Goal: Transaction & Acquisition: Register for event/course

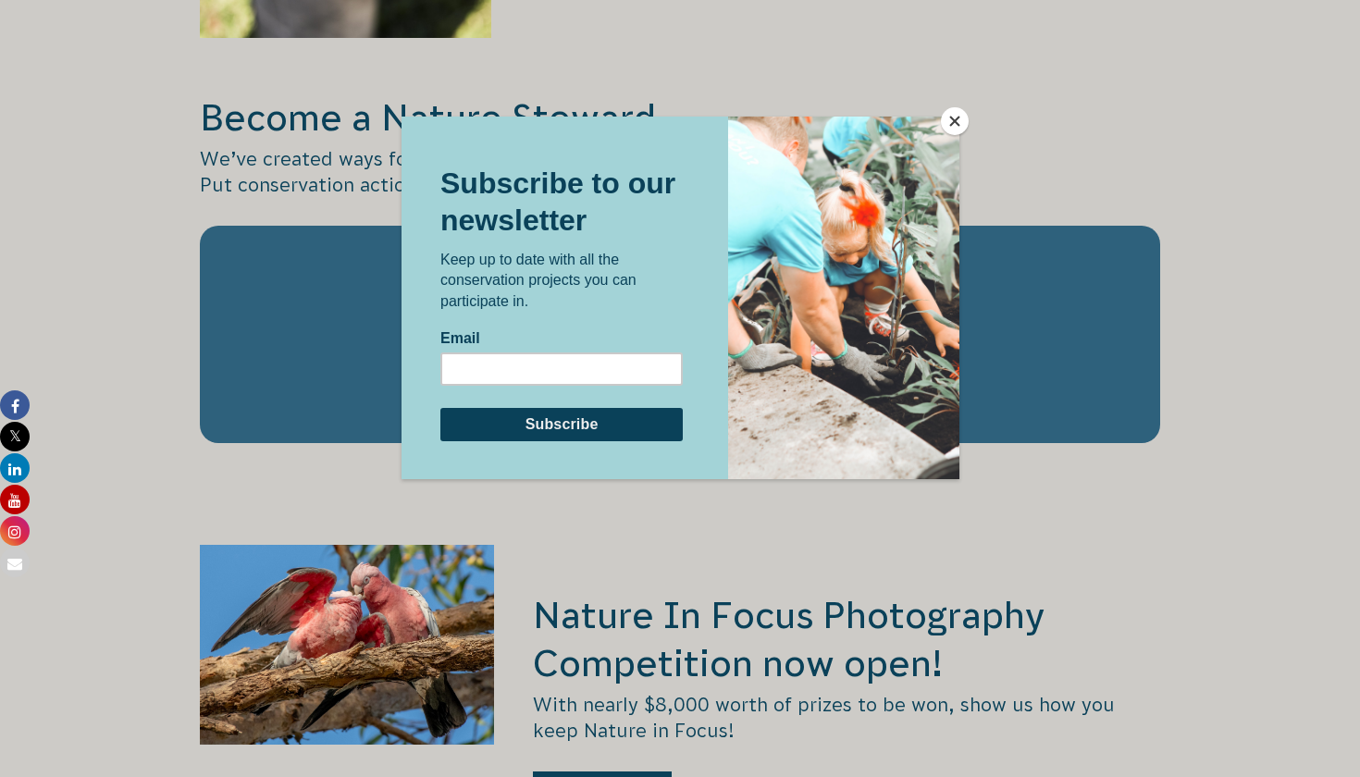
scroll to position [3135, 0]
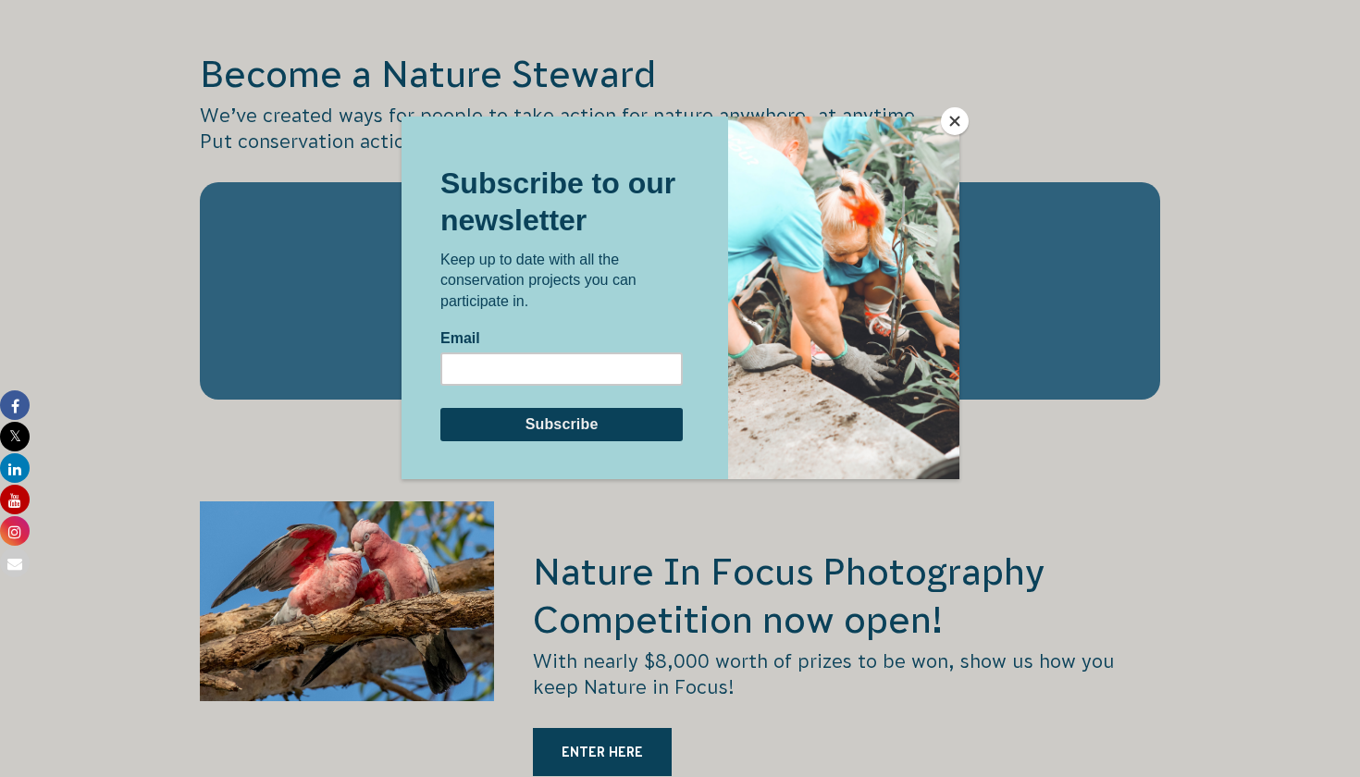
click at [960, 116] on button "Close" at bounding box center [955, 121] width 28 height 28
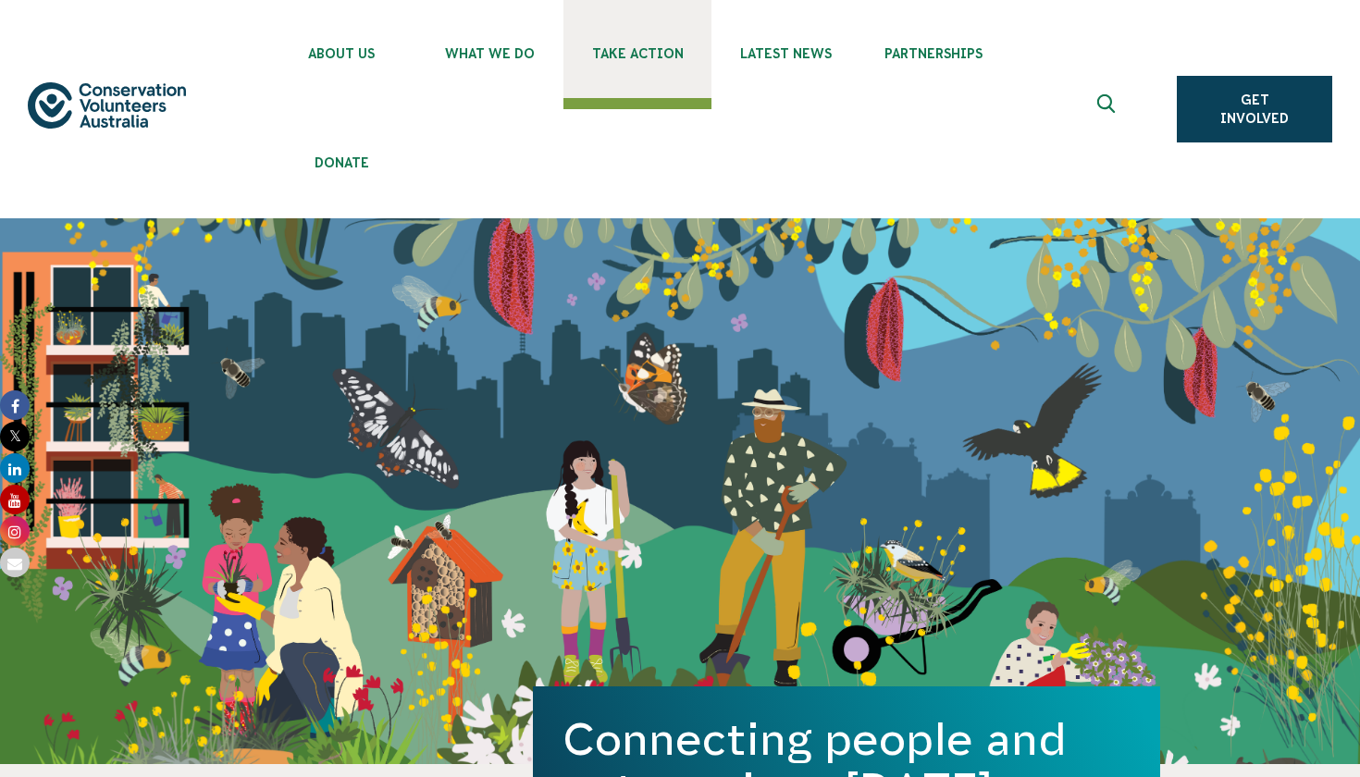
scroll to position [0, 0]
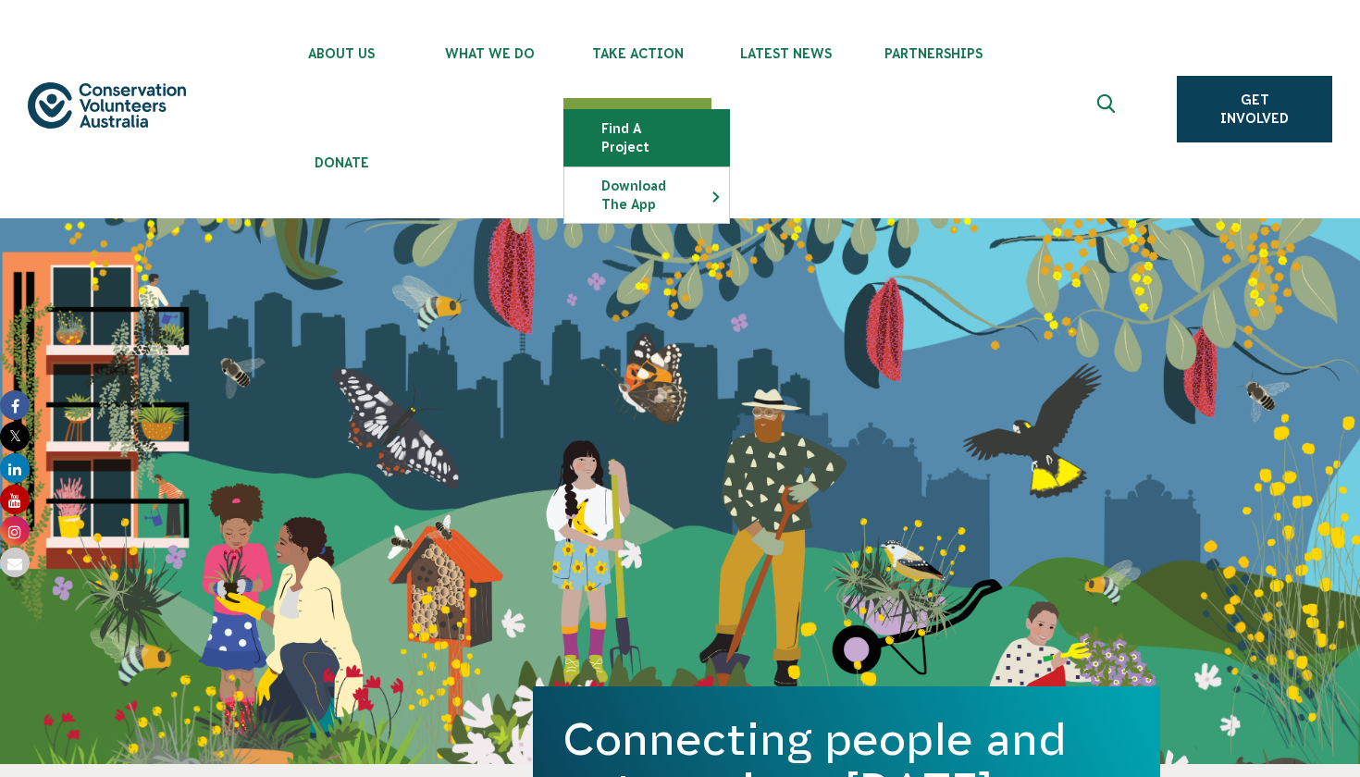
click at [645, 136] on link "Find a project" at bounding box center [646, 138] width 165 height 56
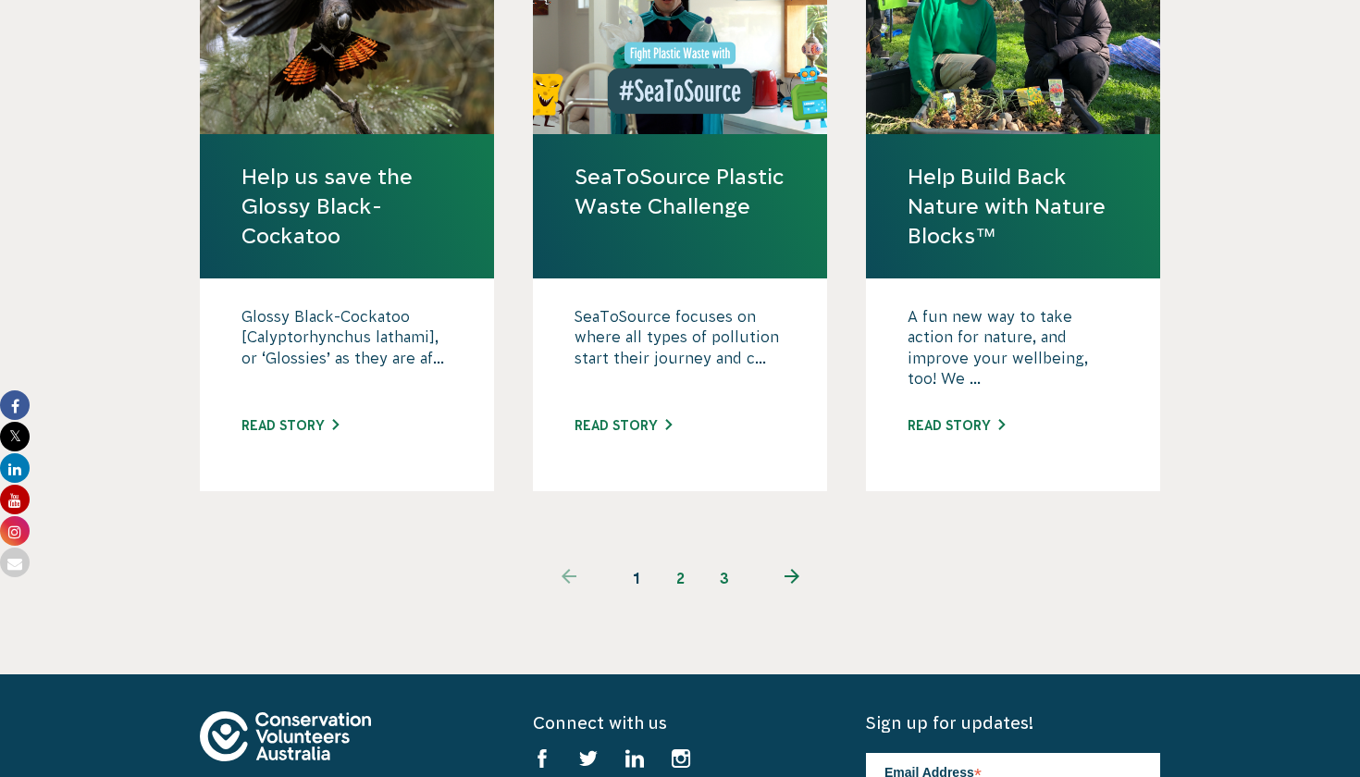
scroll to position [1963, 0]
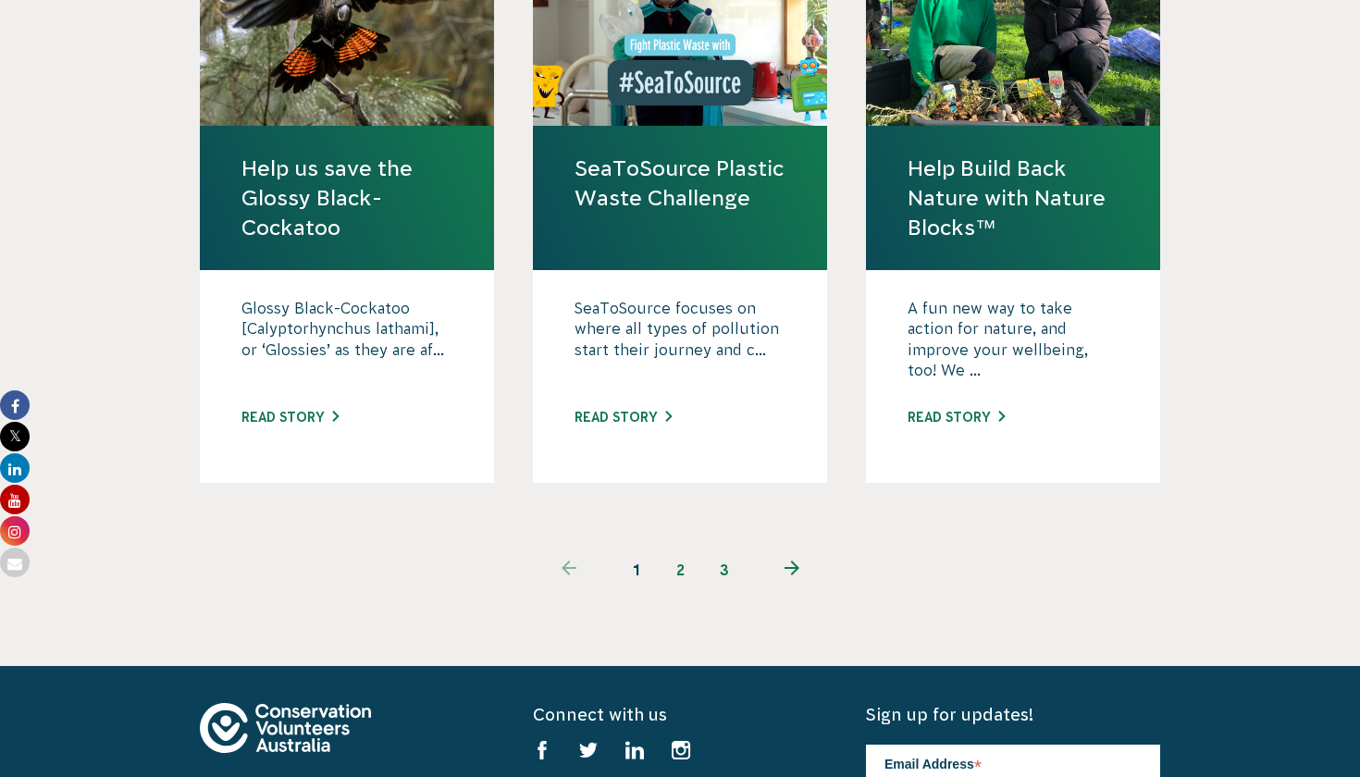
click at [676, 548] on link "2" at bounding box center [680, 570] width 44 height 44
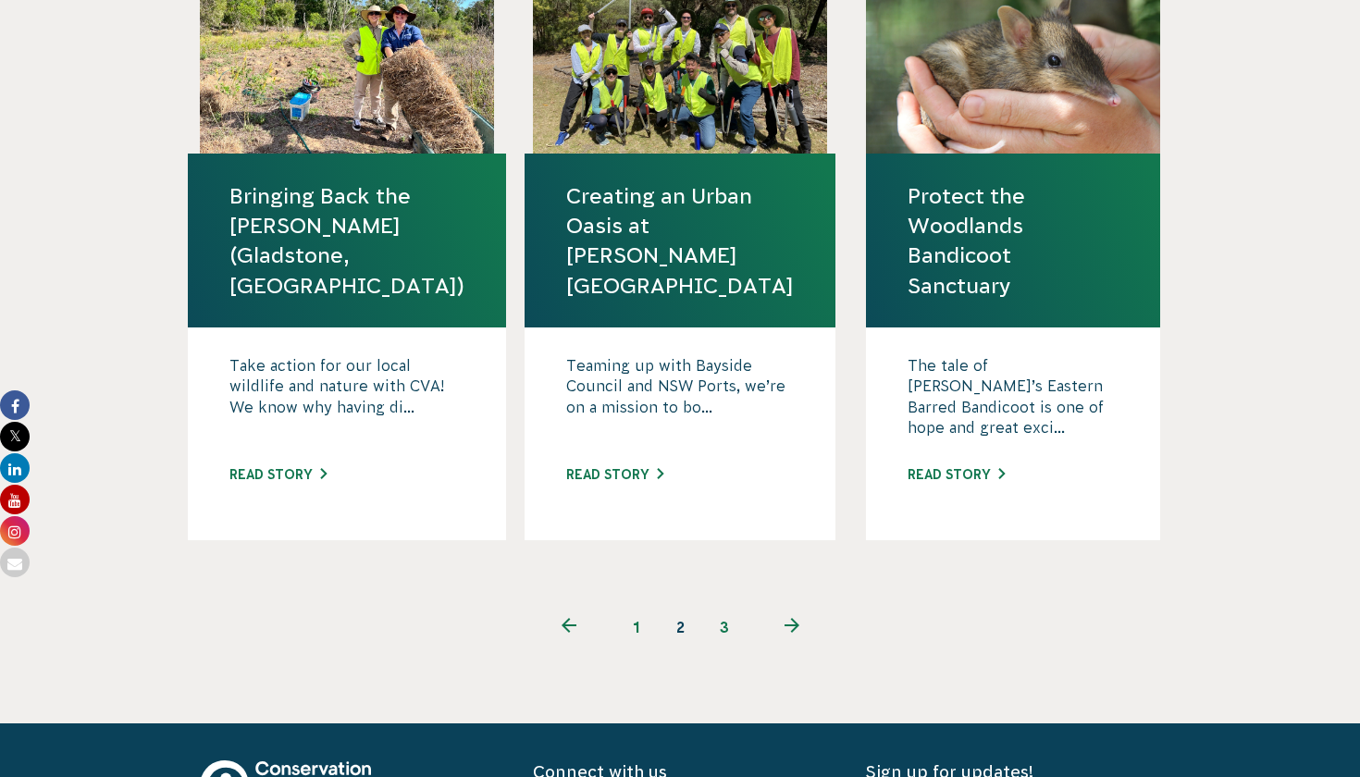
scroll to position [2055, 0]
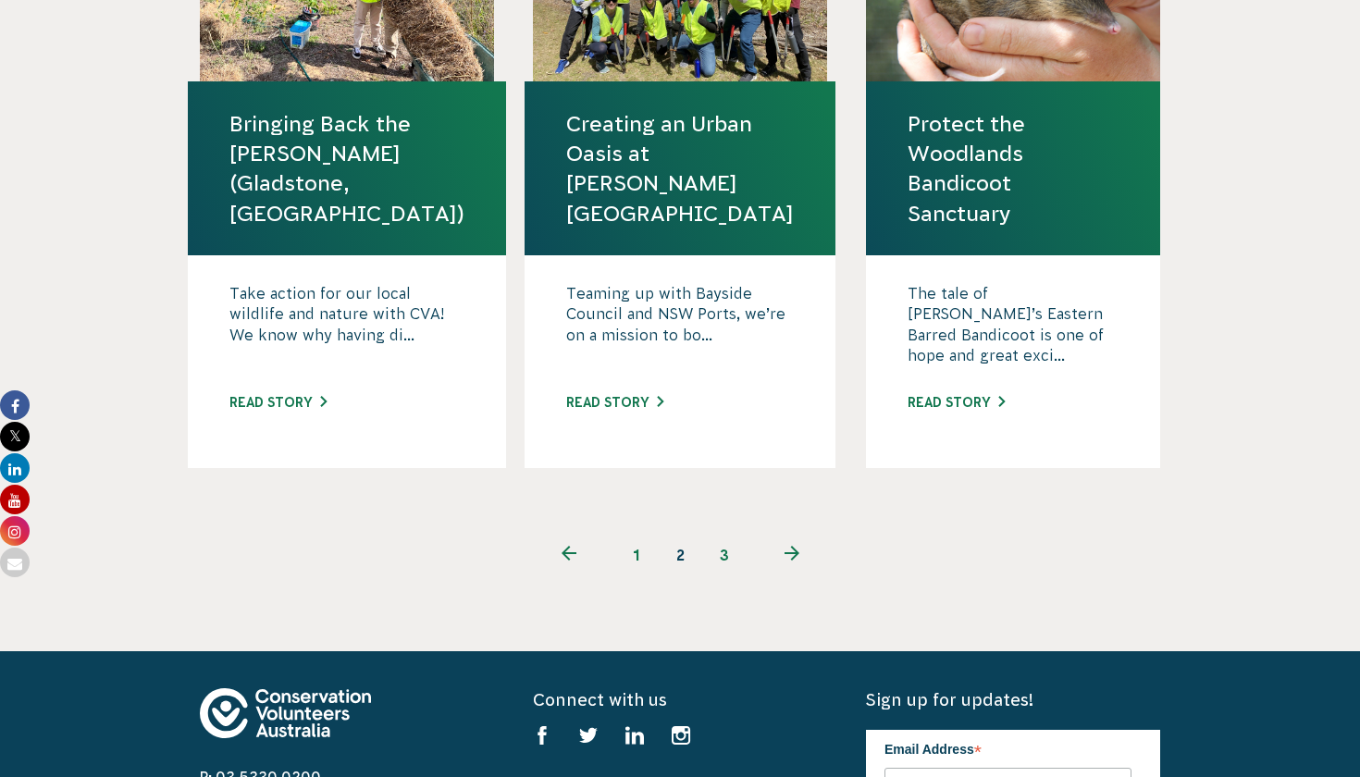
click at [718, 533] on link "3" at bounding box center [724, 555] width 44 height 44
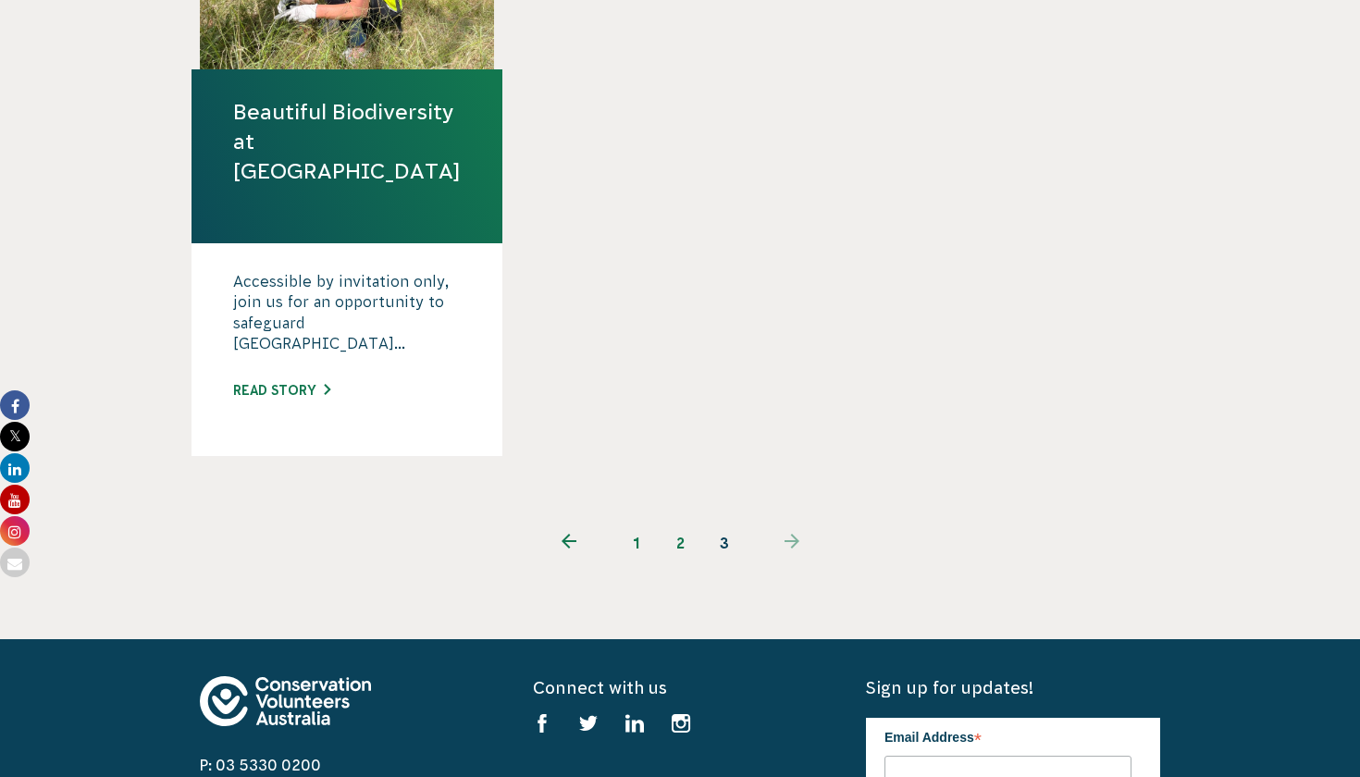
scroll to position [1469, 0]
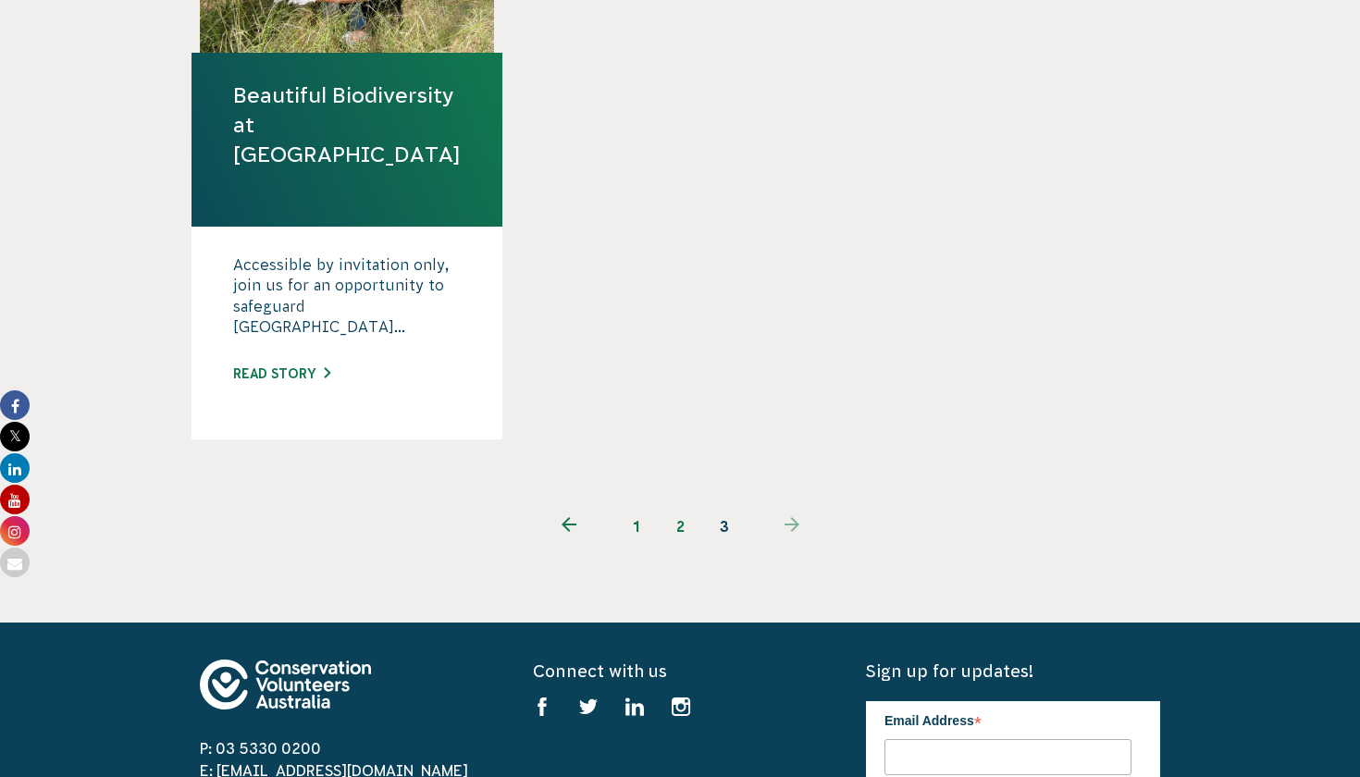
click at [636, 504] on link "1" at bounding box center [636, 526] width 44 height 44
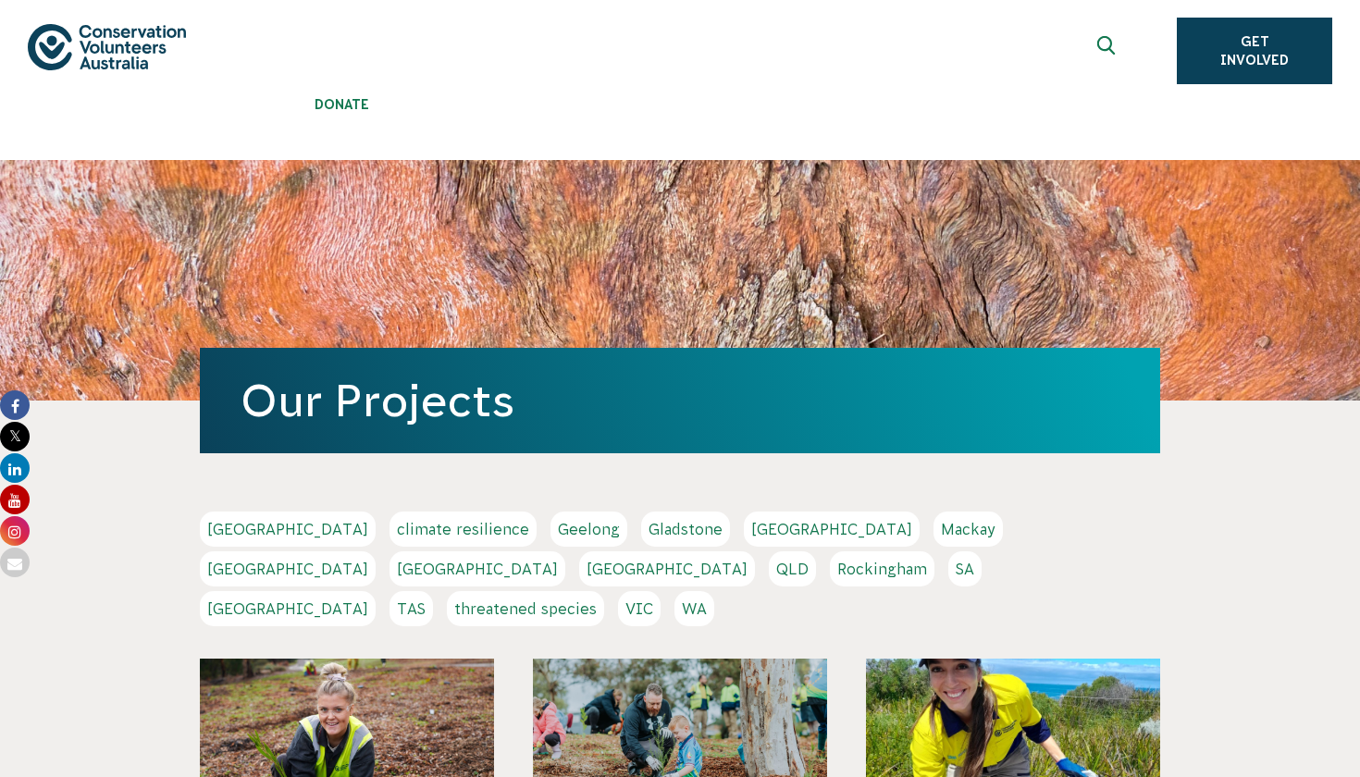
scroll to position [264, 0]
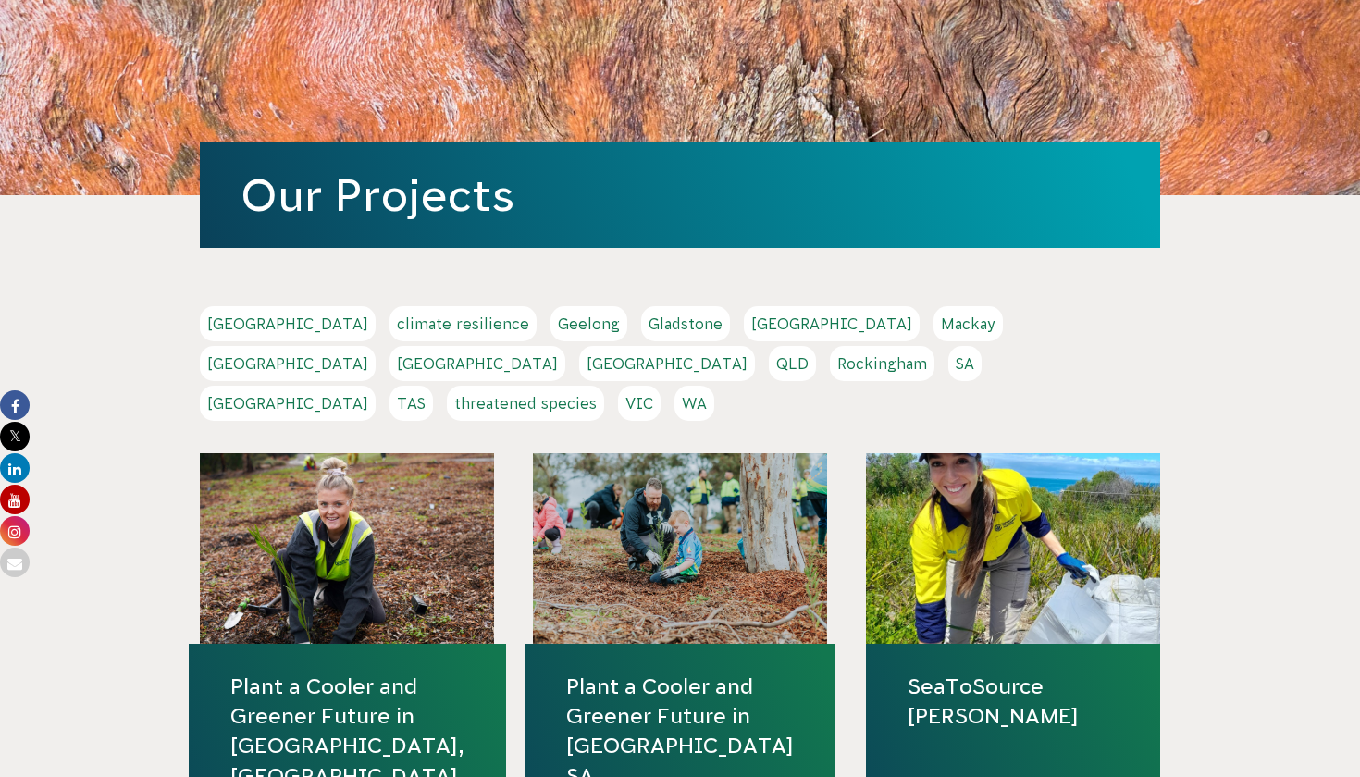
click at [373, 672] on link "Plant a Cooler and Greener Future in [GEOGRAPHIC_DATA], [GEOGRAPHIC_DATA]" at bounding box center [347, 731] width 234 height 119
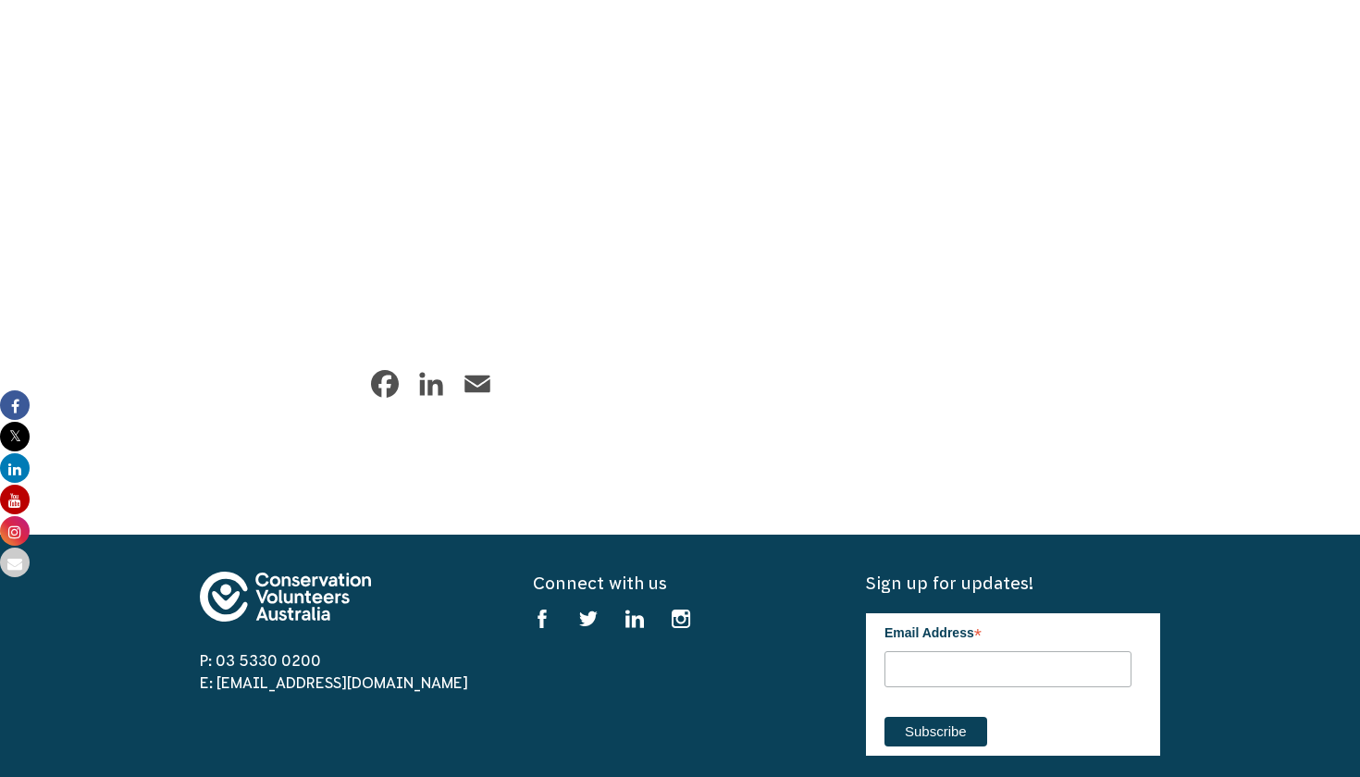
scroll to position [1969, 0]
